Goal: Task Accomplishment & Management: Complete application form

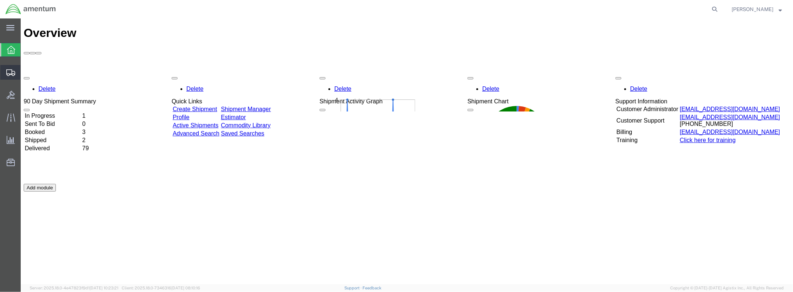
click at [0, 0] on span "Create Shipment" at bounding box center [0, 0] width 0 height 0
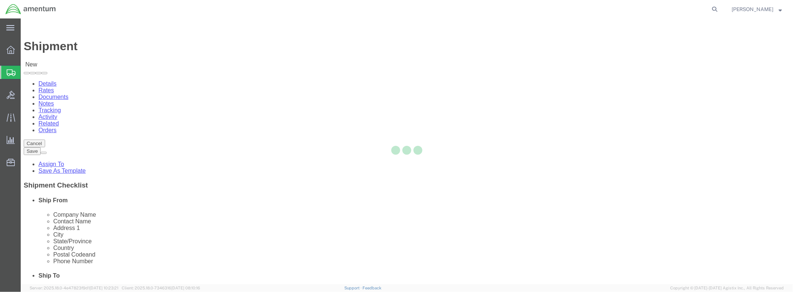
select select
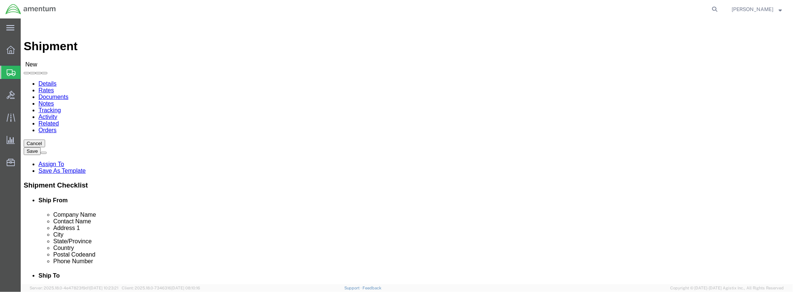
type input "QCC"
select select "42668"
select select "[GEOGRAPHIC_DATA]"
drag, startPoint x: 144, startPoint y: 109, endPoint x: 133, endPoint y: 110, distance: 10.7
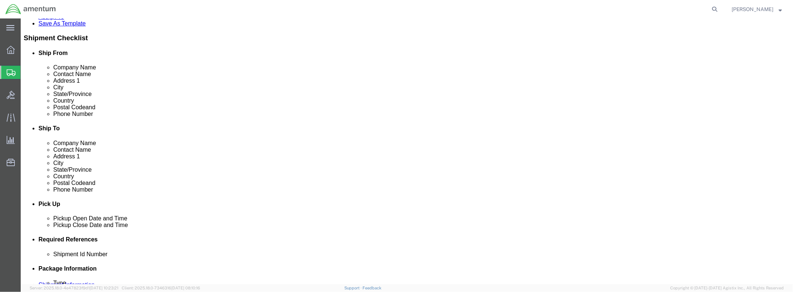
scroll to position [0, 0]
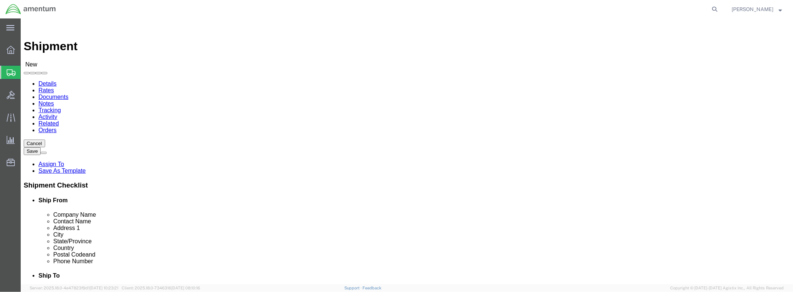
click body "Shipment New Details Rates Documents Notes Tracking Activity Related Orders Can…"
select select "42639"
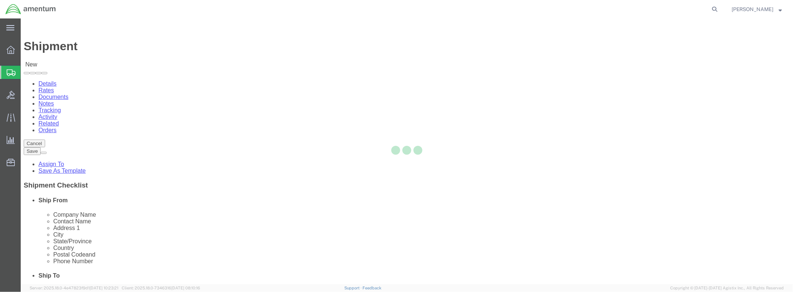
select select "[GEOGRAPHIC_DATA]"
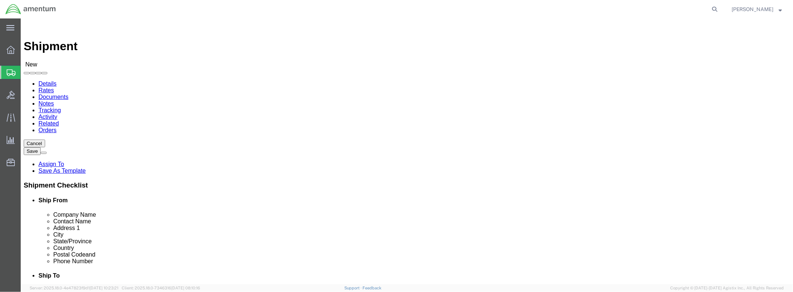
click input "text"
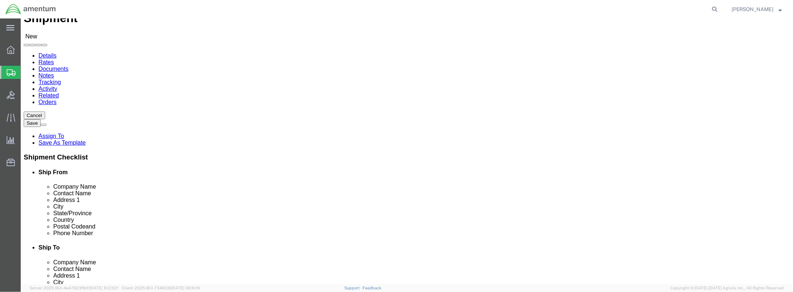
scroll to position [37, 0]
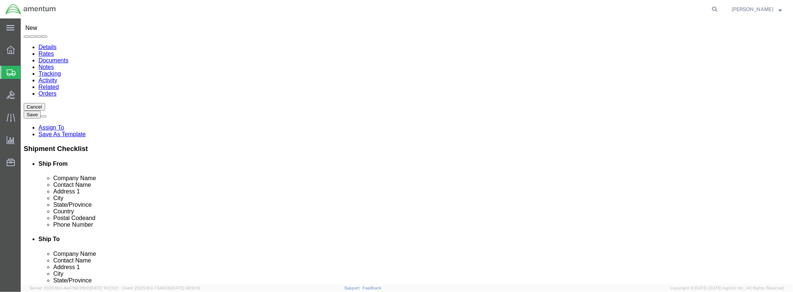
click input "text"
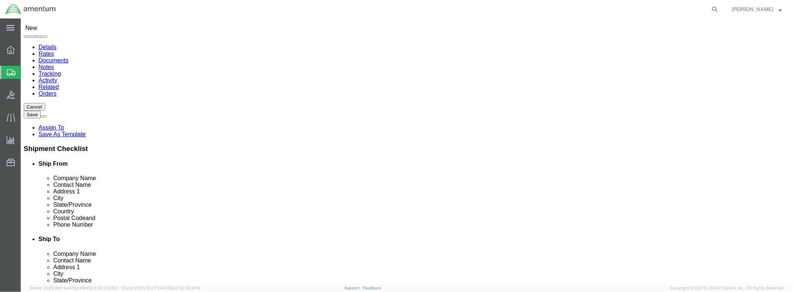
click input "text"
type input "QCC"
click input "text"
click input "QCC"
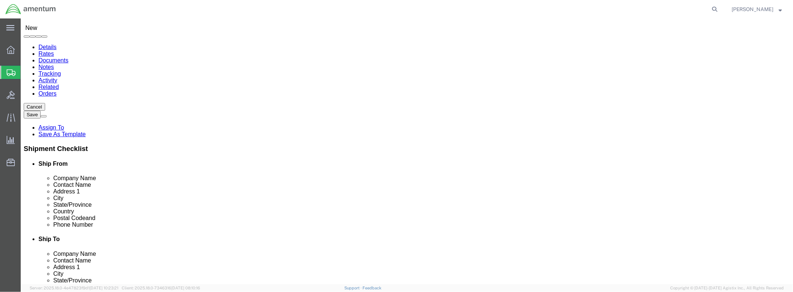
click input "QCC"
drag, startPoint x: 163, startPoint y: 75, endPoint x: 157, endPoint y: 74, distance: 6.0
drag, startPoint x: 155, startPoint y: 73, endPoint x: 118, endPoint y: 72, distance: 37.0
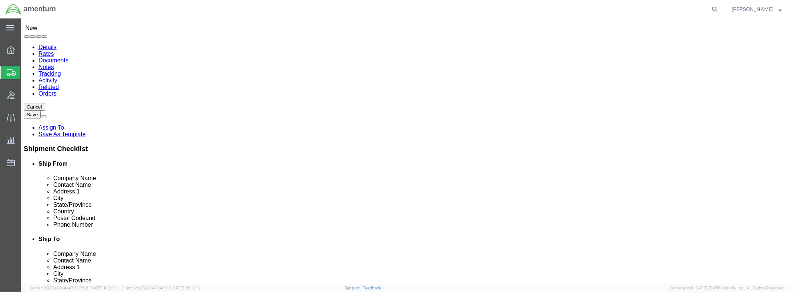
type input "QCC"
select select "42668"
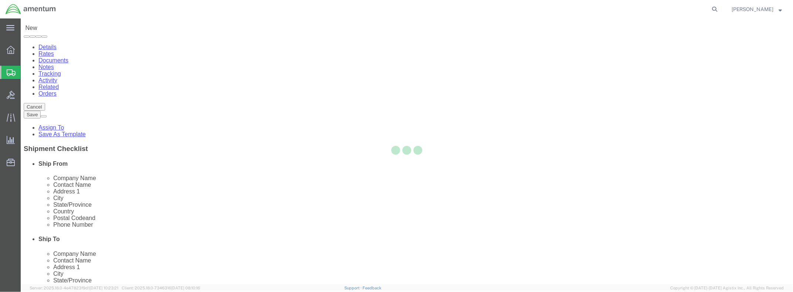
select select "[GEOGRAPHIC_DATA]"
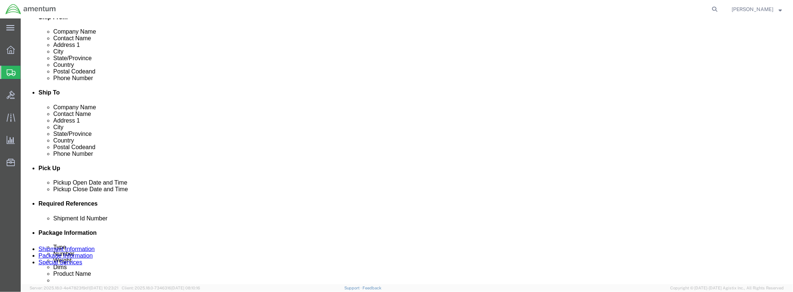
scroll to position [184, 0]
click div
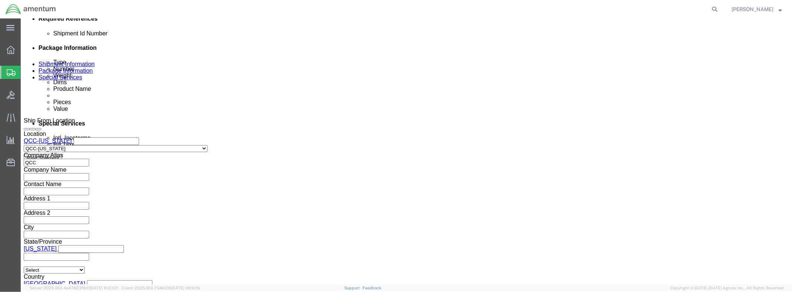
click button "Apply"
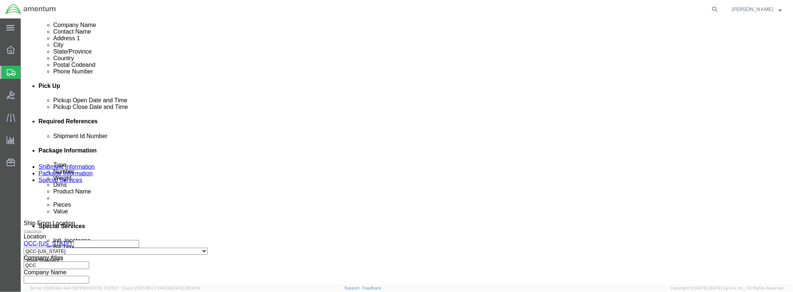
scroll to position [221, 0]
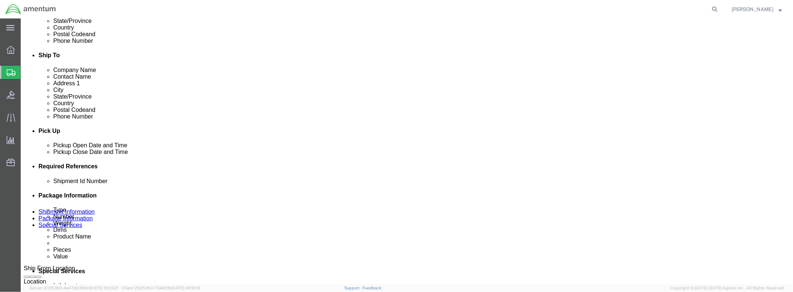
click div
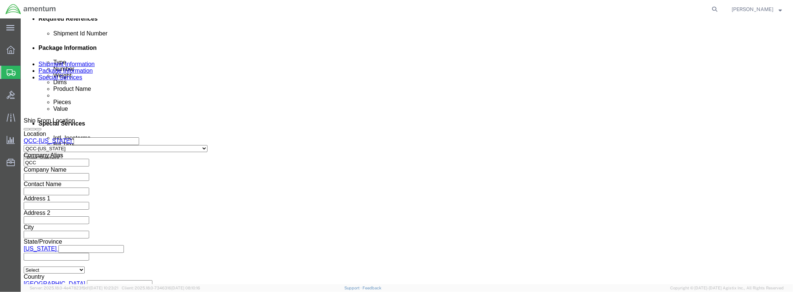
click button "Apply"
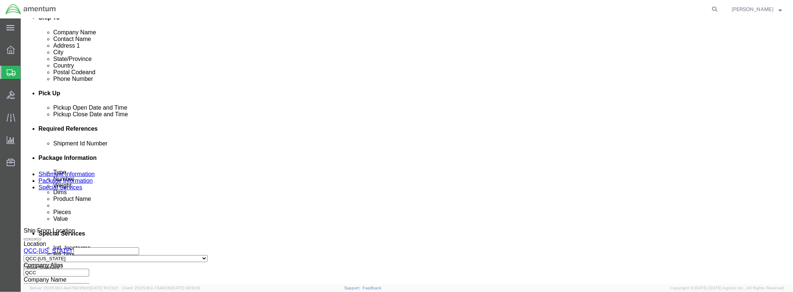
scroll to position [258, 0]
click input "text"
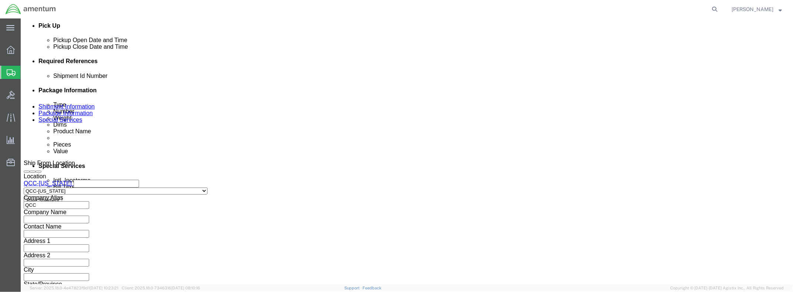
scroll to position [369, 0]
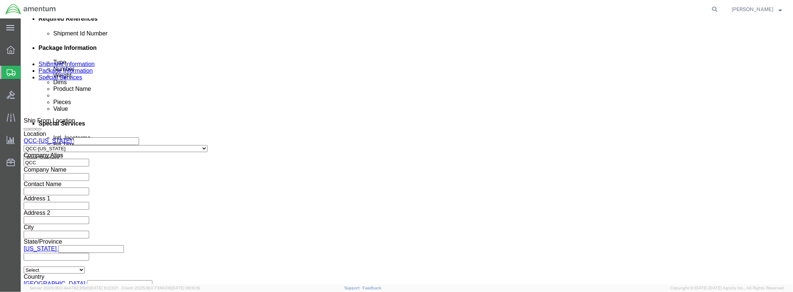
type input "N/A"
click button "Continue"
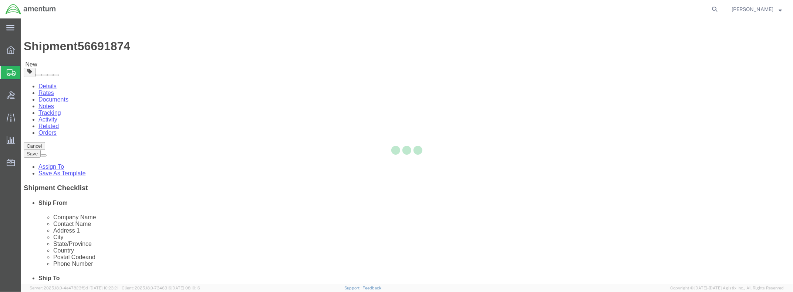
select select "CBOX"
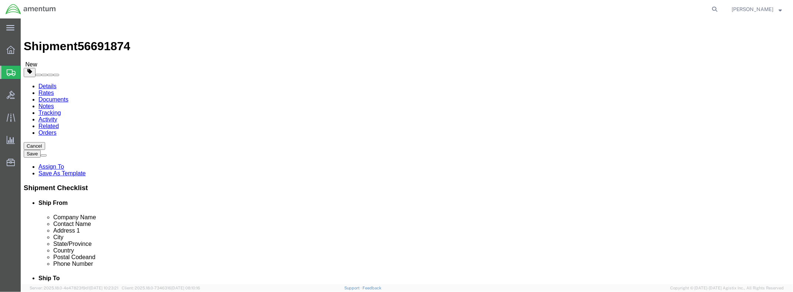
click input "text"
type input "17"
click input "text"
type input "12"
click input "text"
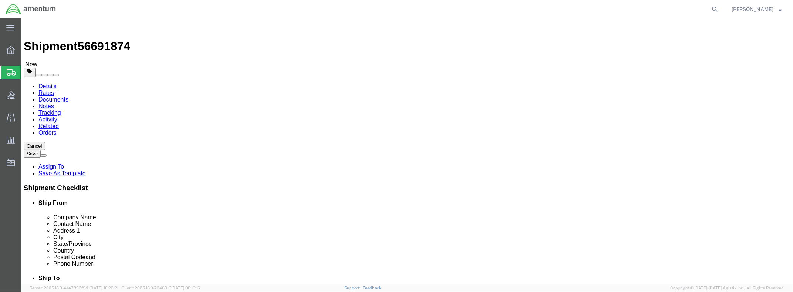
type input "6"
click input "0.00"
drag, startPoint x: 131, startPoint y: 172, endPoint x: 106, endPoint y: 170, distance: 25.2
click div "Weight 0.00 Select kgs lbs Ship. t°"
type input "18"
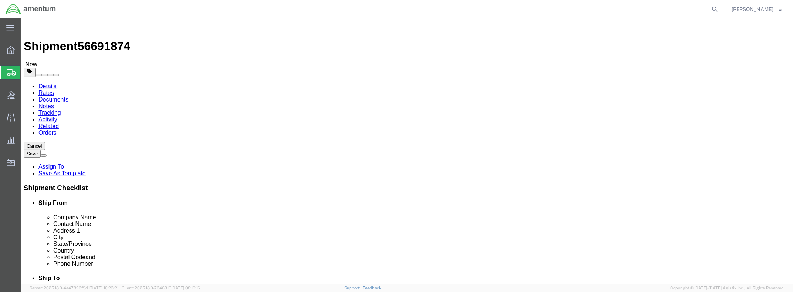
click ul
click link "Add Content"
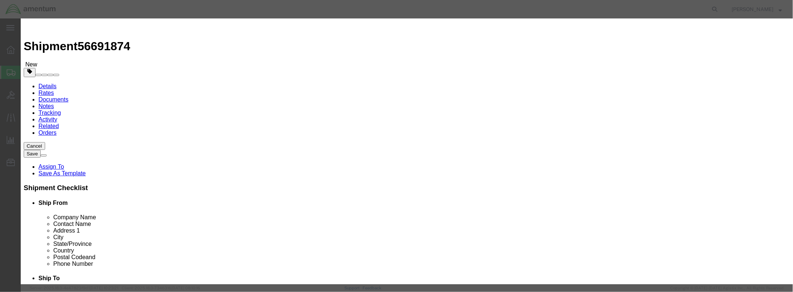
click input "text"
type input "Dell laptop computer for Aircraft BW-012"
click input "0"
drag, startPoint x: 261, startPoint y: 73, endPoint x: 248, endPoint y: 74, distance: 13.0
click div "0"
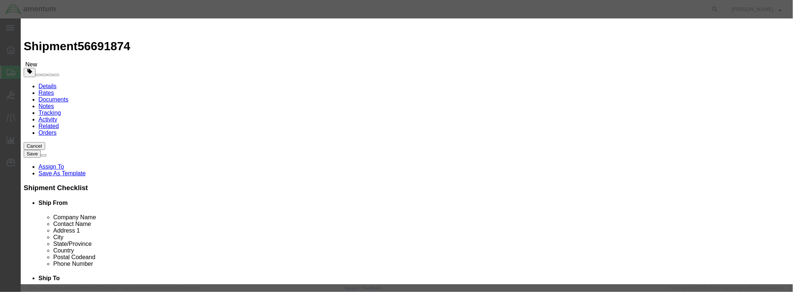
type input "1"
click input "text"
type input "100"
click div "Description Commodity Category Select Country Of Origin Select [GEOGRAPHIC_DATA…"
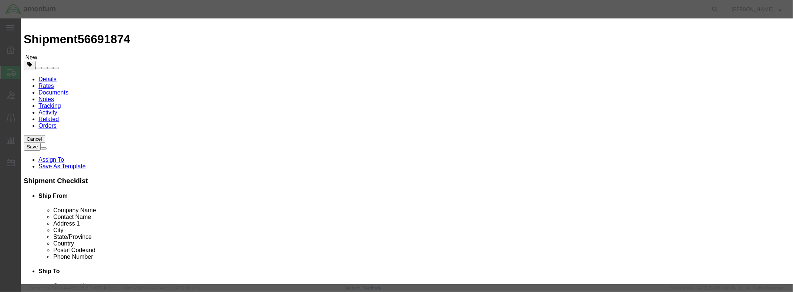
scroll to position [13, 0]
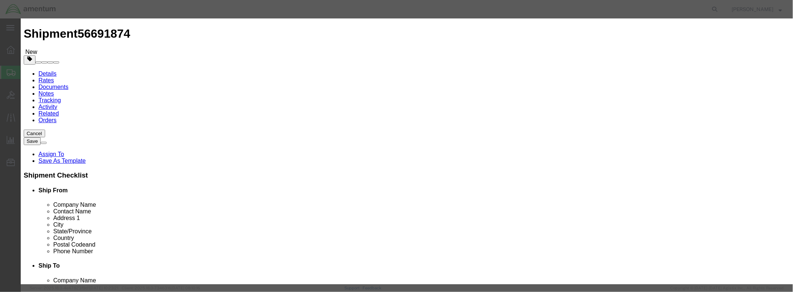
click button "Save & Close"
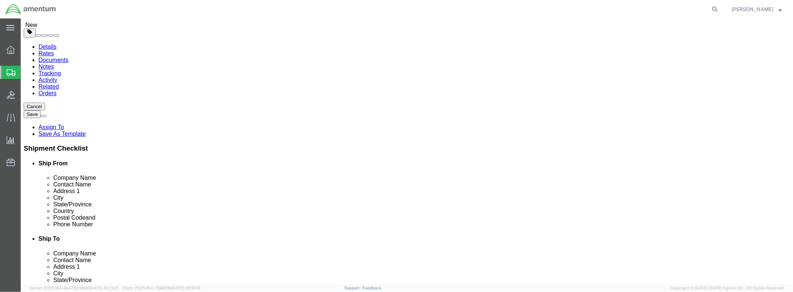
scroll to position [51, 0]
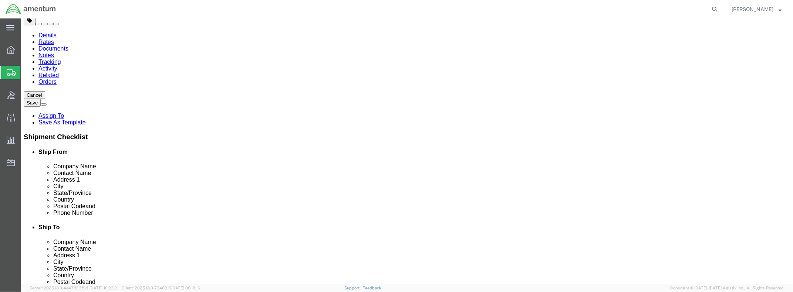
click button "Continue"
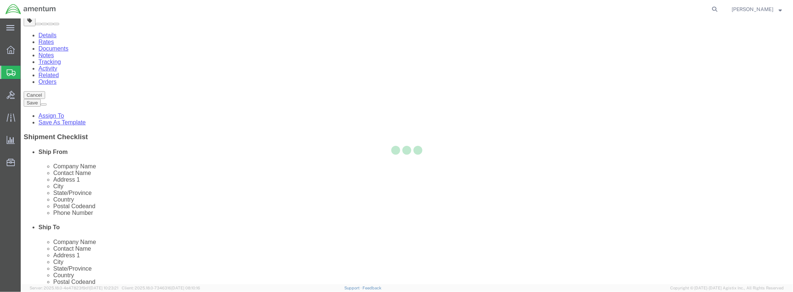
select select
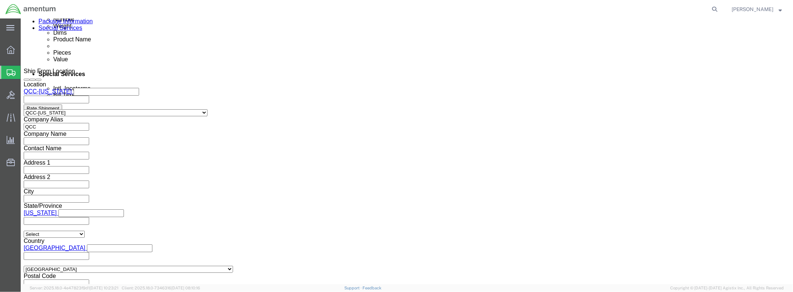
scroll to position [569, 0]
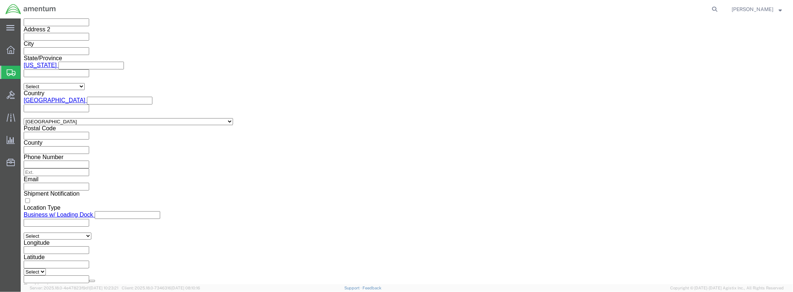
click button "Rate Shipment"
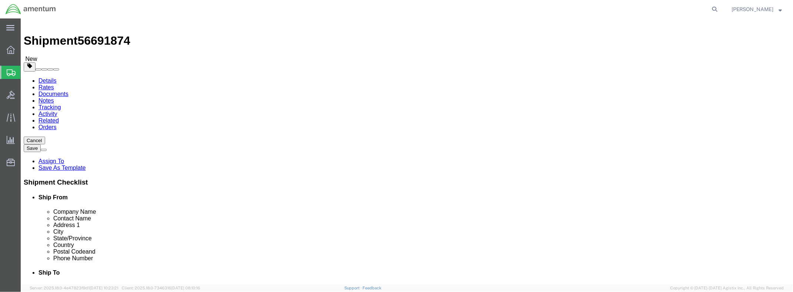
scroll to position [0, 0]
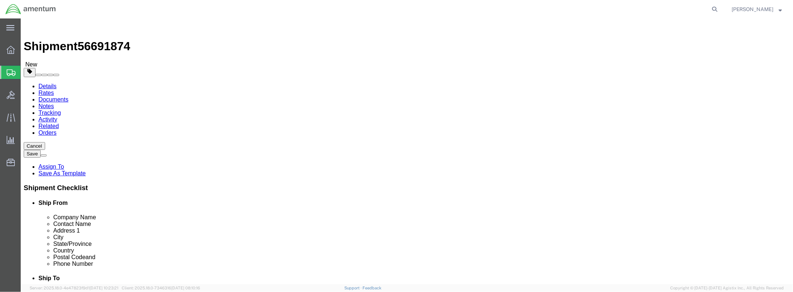
click label "Ship To Location / Company Name : This field is required."
click input "Ship To Location / Company Name : This field is required."
click icon
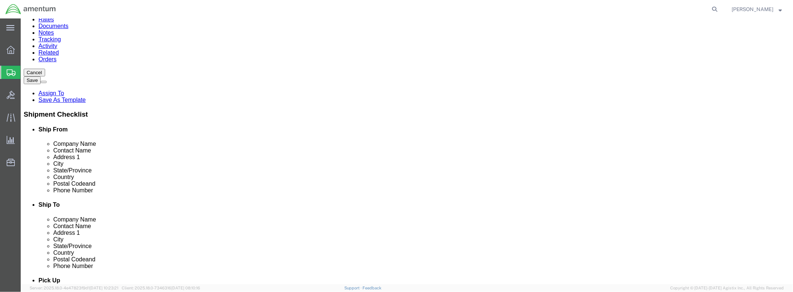
type input "4"
type input "t"
select select "42744"
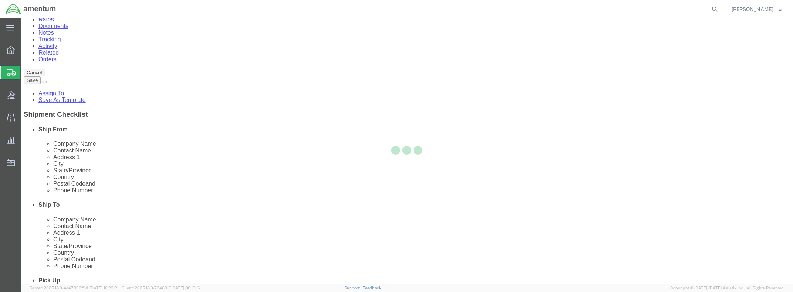
select select "VA"
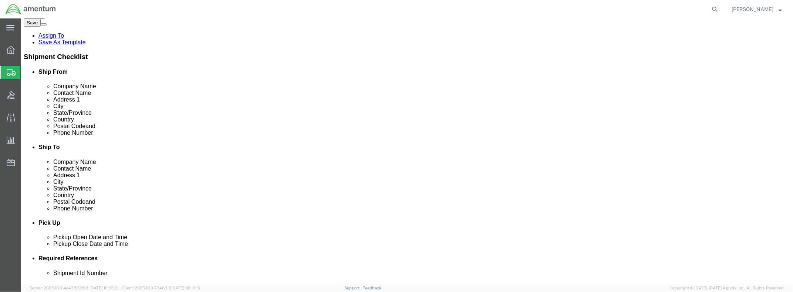
scroll to position [147, 0]
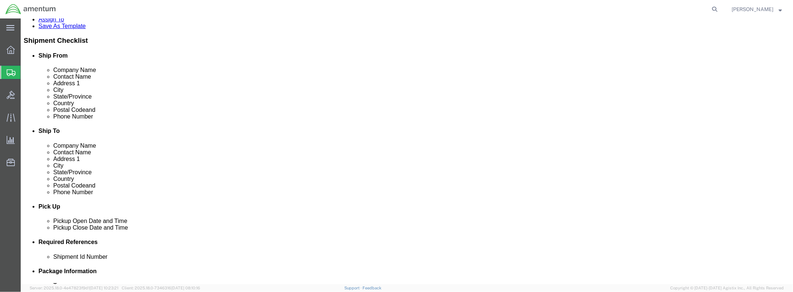
click input "text"
type input "9126044712"
click label
click input "checkbox"
checkbox input "false"
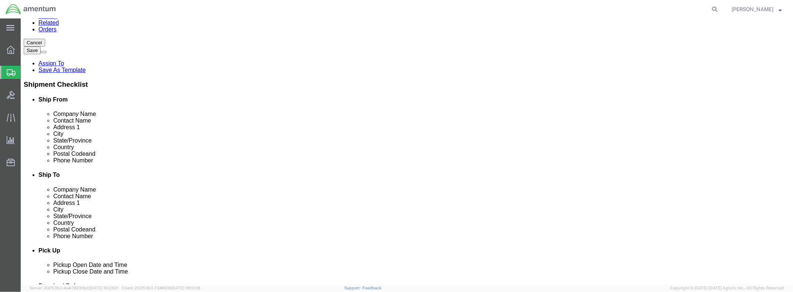
scroll to position [37, 0]
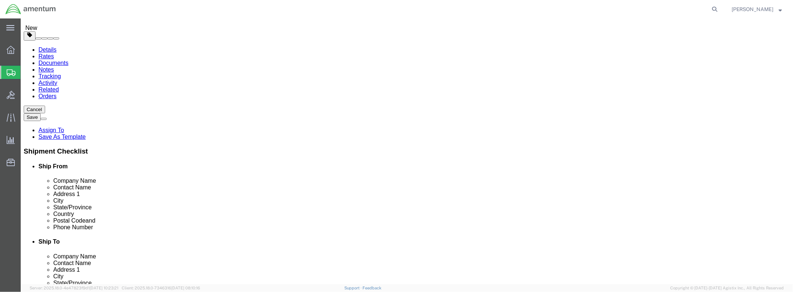
type input "QCC"
select select "42668"
select select "[GEOGRAPHIC_DATA]"
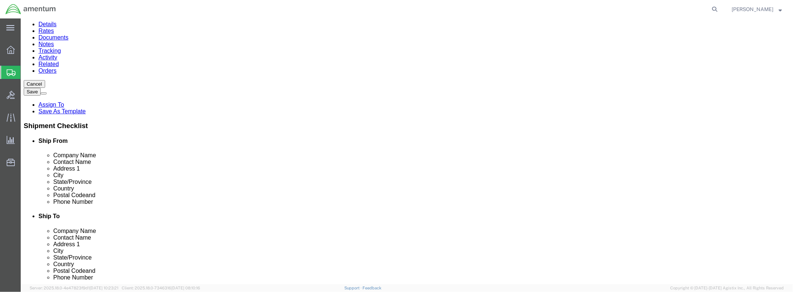
scroll to position [74, 0]
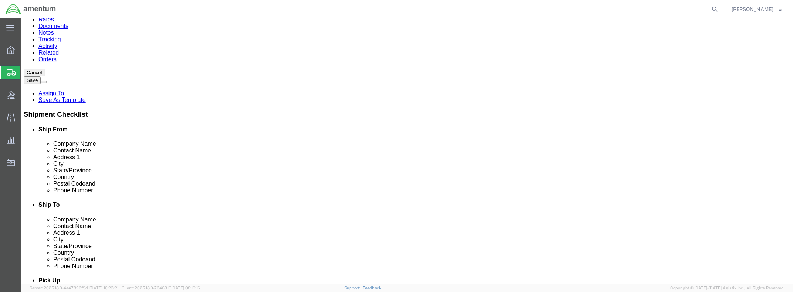
click input "Ship To Location / Contact Name : This field is required."
drag, startPoint x: 425, startPoint y: 150, endPoint x: 458, endPoint y: 150, distance: 32.5
click input "Ship To Location / Contact Name : This field is required."
drag, startPoint x: 433, startPoint y: 140, endPoint x: 426, endPoint y: 141, distance: 7.1
click input "T"
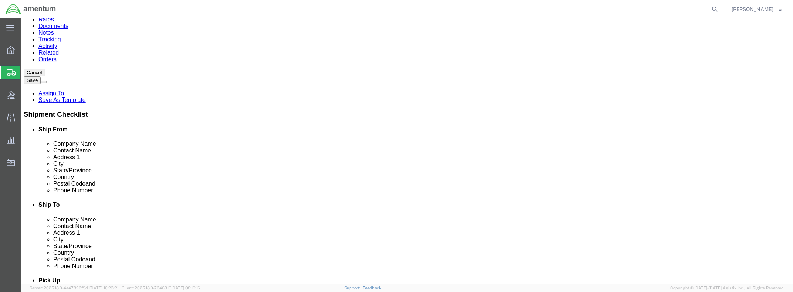
type input "[PERSON_NAME]"
click input "Ship To Location / Phone Number : This field is required."
drag, startPoint x: 482, startPoint y: 230, endPoint x: 429, endPoint y: 230, distance: 52.5
click div
paste input "[PHONE_NUMBER]"
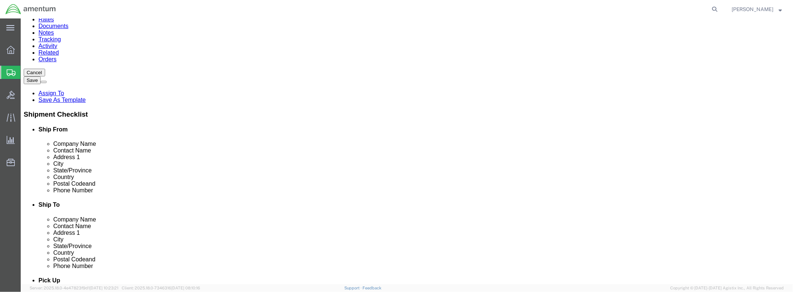
type input "[PHONE_NUMBER]"
click label
click input "checkbox"
checkbox input "false"
drag, startPoint x: 506, startPoint y: 246, endPoint x: 437, endPoint y: 246, distance: 69.5
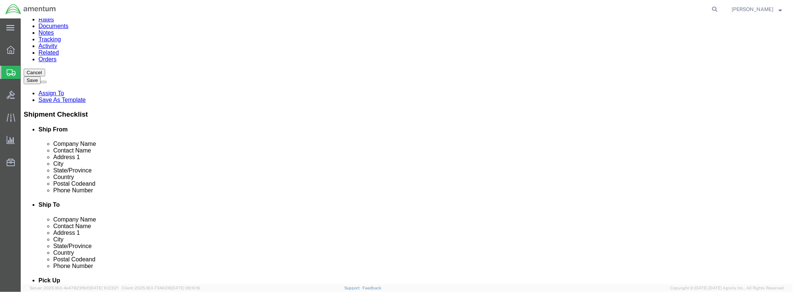
click input "text"
type input "[PERSON_NAME][EMAIL_ADDRESS][PERSON_NAME][DOMAIN_NAME]"
click label
click input "checkbox"
checkbox input "false"
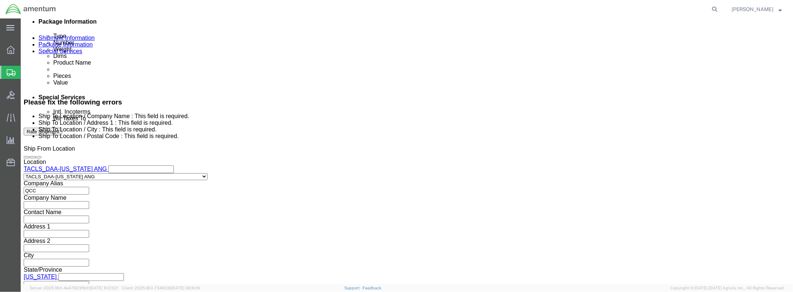
scroll to position [424, 0]
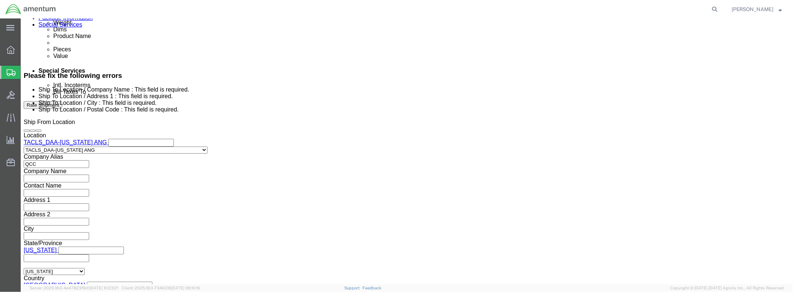
click button "Continue"
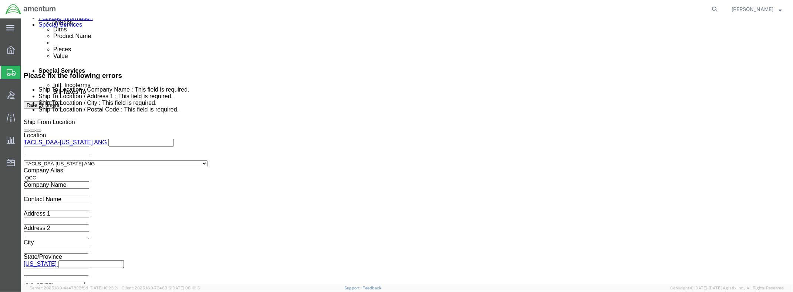
scroll to position [106, 0]
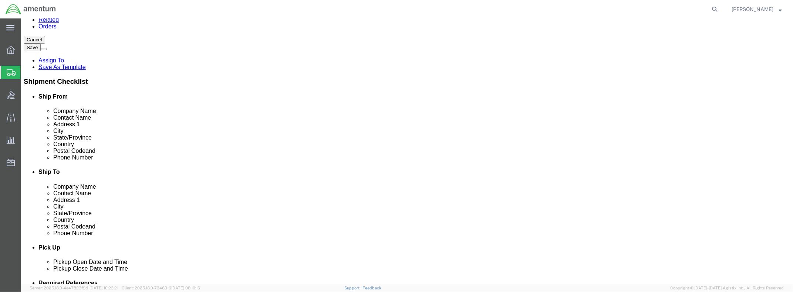
click button "Rate Shipment"
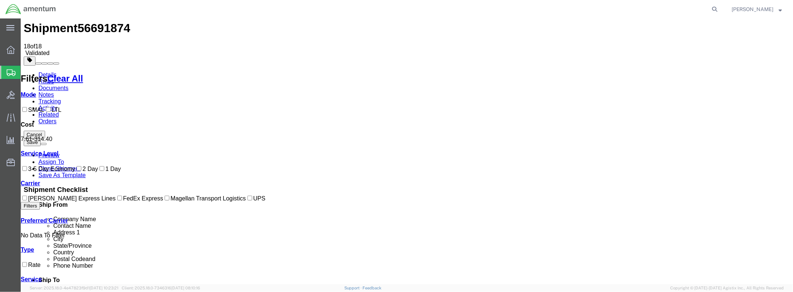
scroll to position [0, 0]
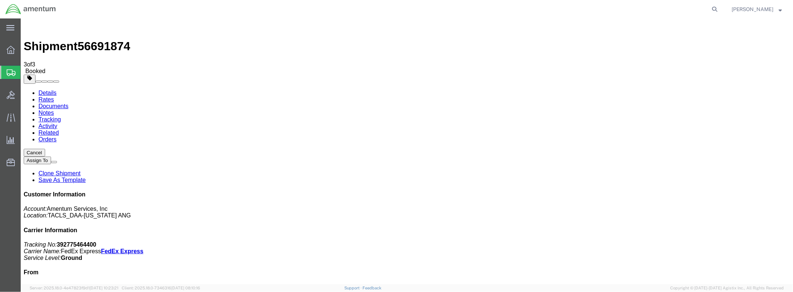
drag, startPoint x: 356, startPoint y: 132, endPoint x: 389, endPoint y: 184, distance: 61.8
drag, startPoint x: 353, startPoint y: 116, endPoint x: 292, endPoint y: 171, distance: 81.9
